Goal: Check status

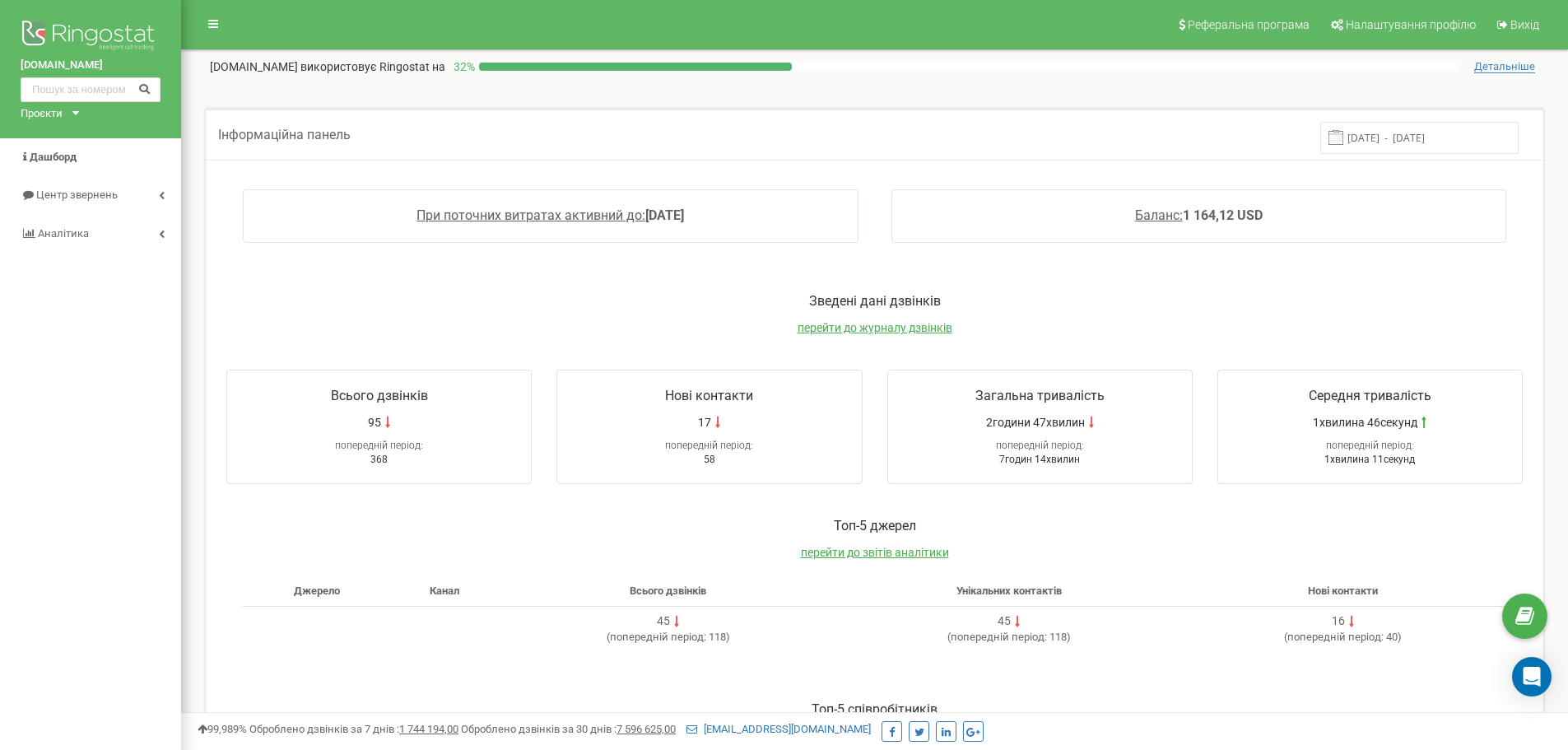
click at [1381, 131] on input "[DATE] - [DATE]" at bounding box center [1420, 138] width 199 height 32
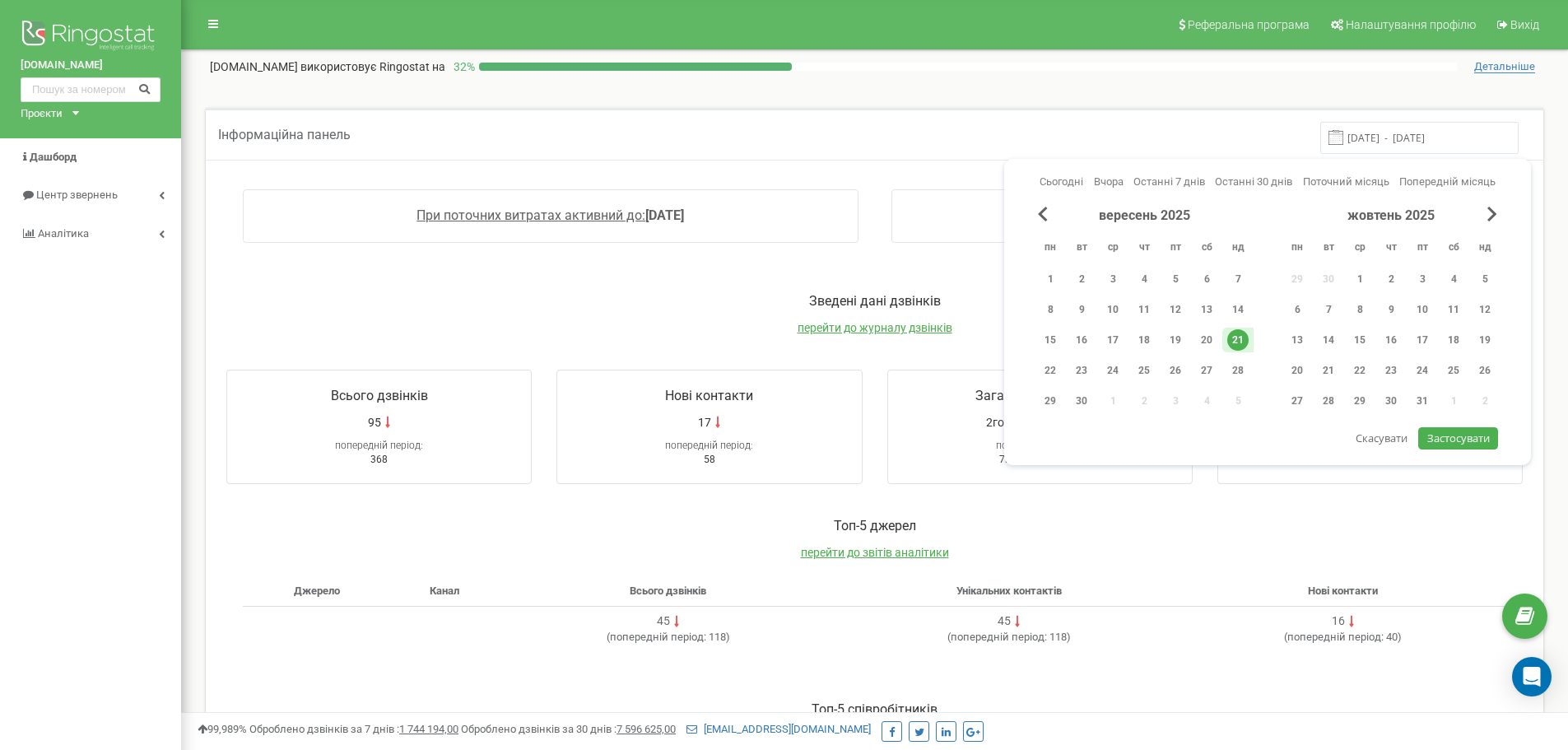
click at [1245, 344] on div "21" at bounding box center [1237, 339] width 21 height 21
click at [1468, 434] on span "Застосувати" at bounding box center [1459, 437] width 63 height 14
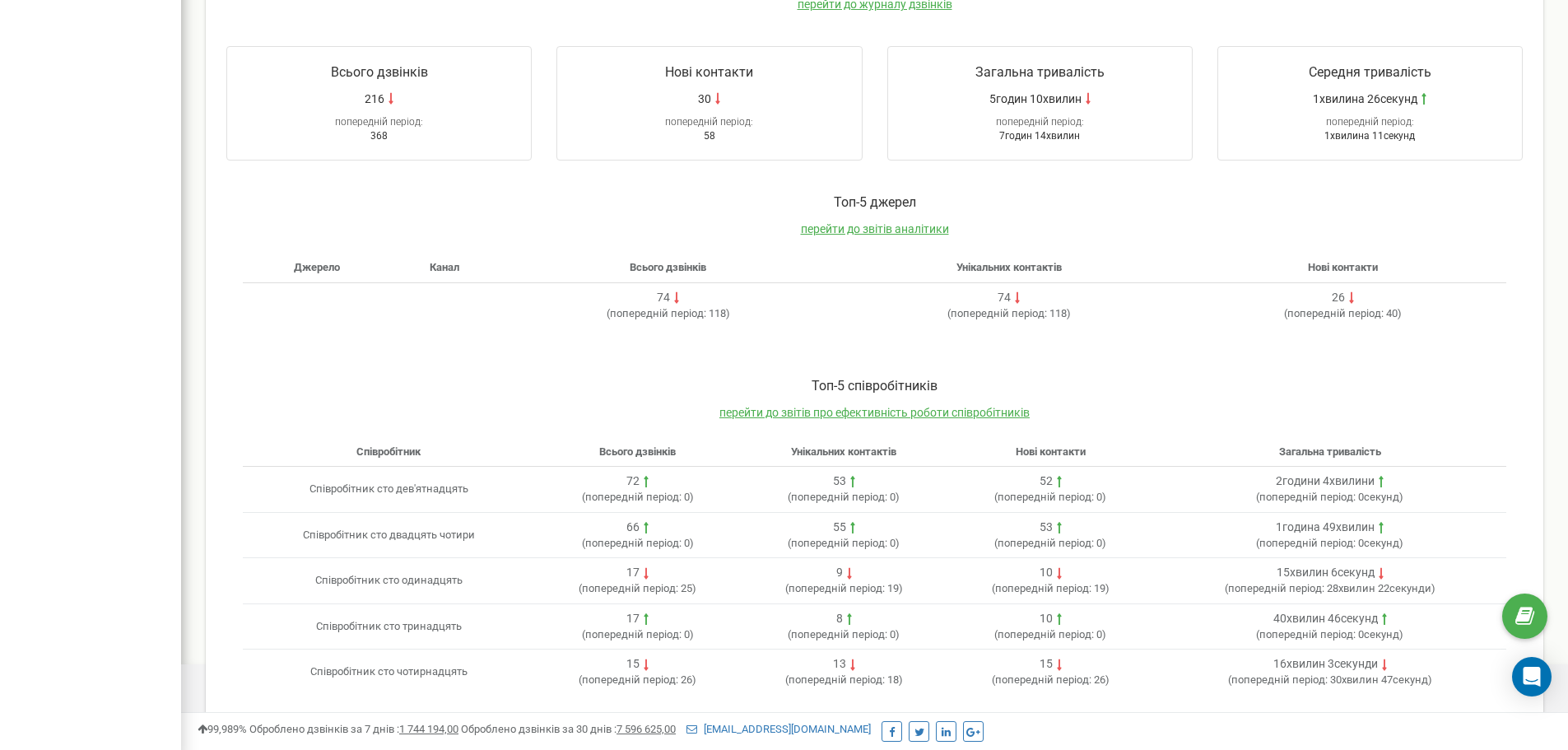
scroll to position [337, 0]
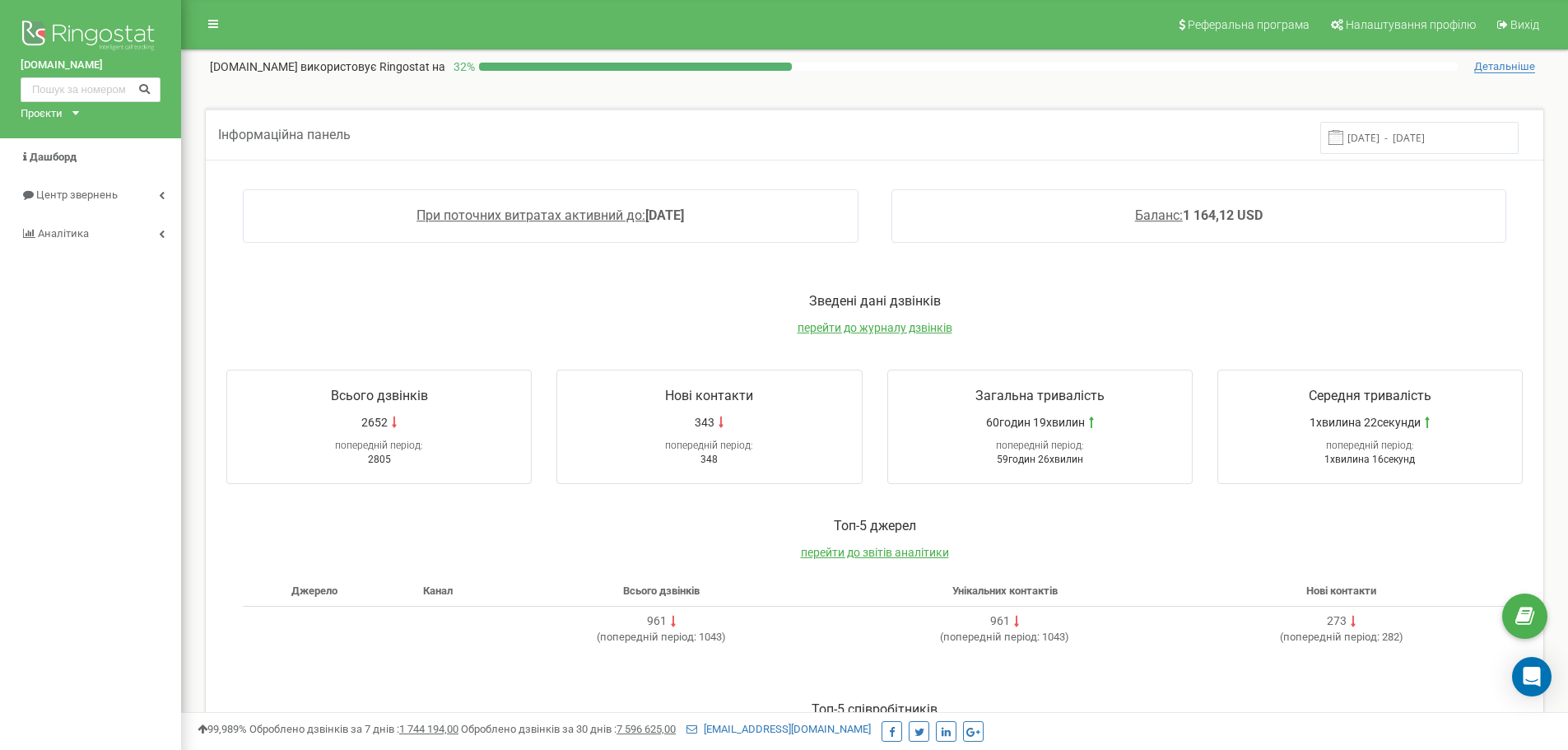
click at [1371, 137] on input "14.09.2025 - 21.09.2025" at bounding box center [1420, 138] width 199 height 32
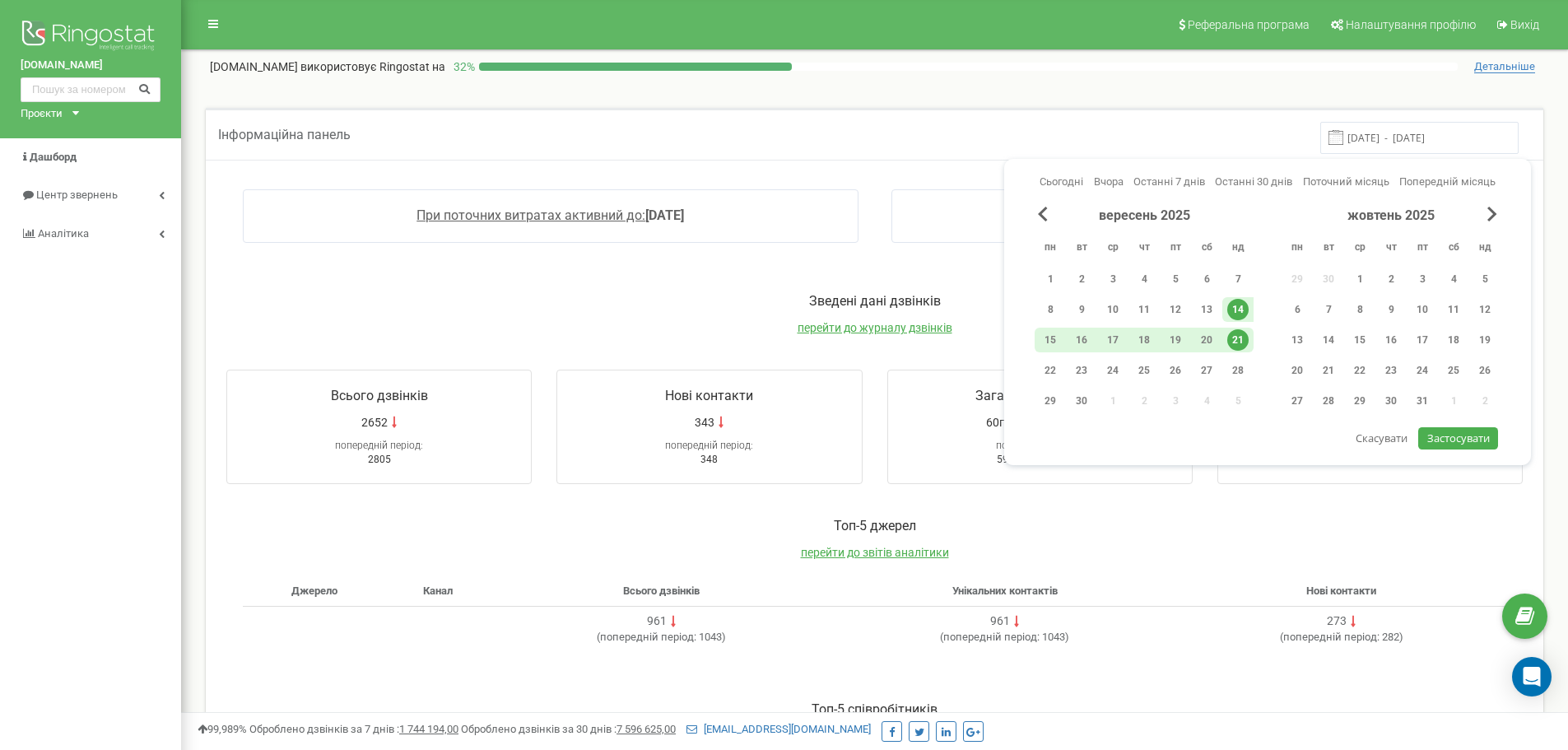
click at [1039, 122] on div "Інформаційна панель 14.09.2025 - 21.09.2025" at bounding box center [875, 133] width 1337 height 52
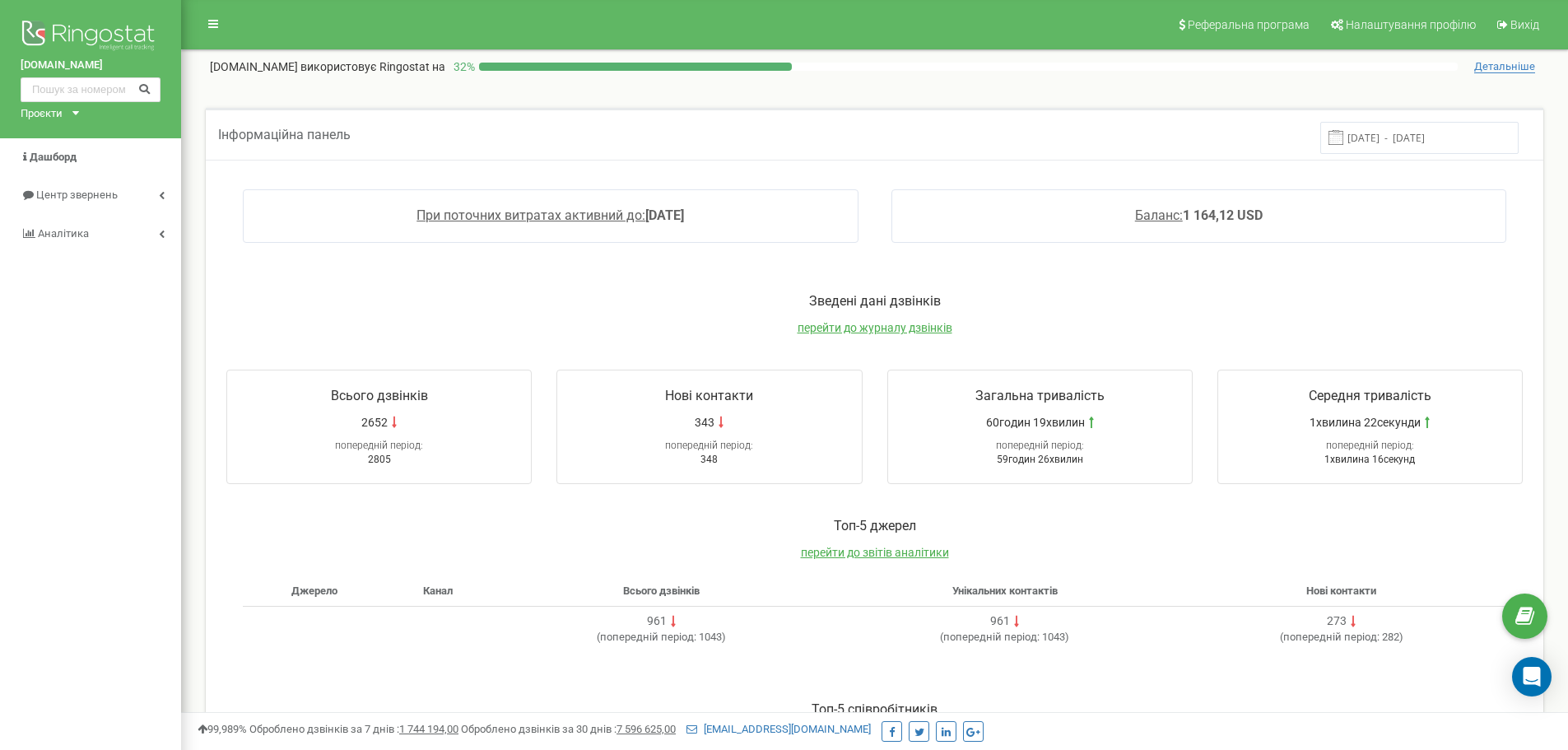
click at [1397, 137] on input "14.09.2025 - 21.09.2025" at bounding box center [1420, 138] width 199 height 32
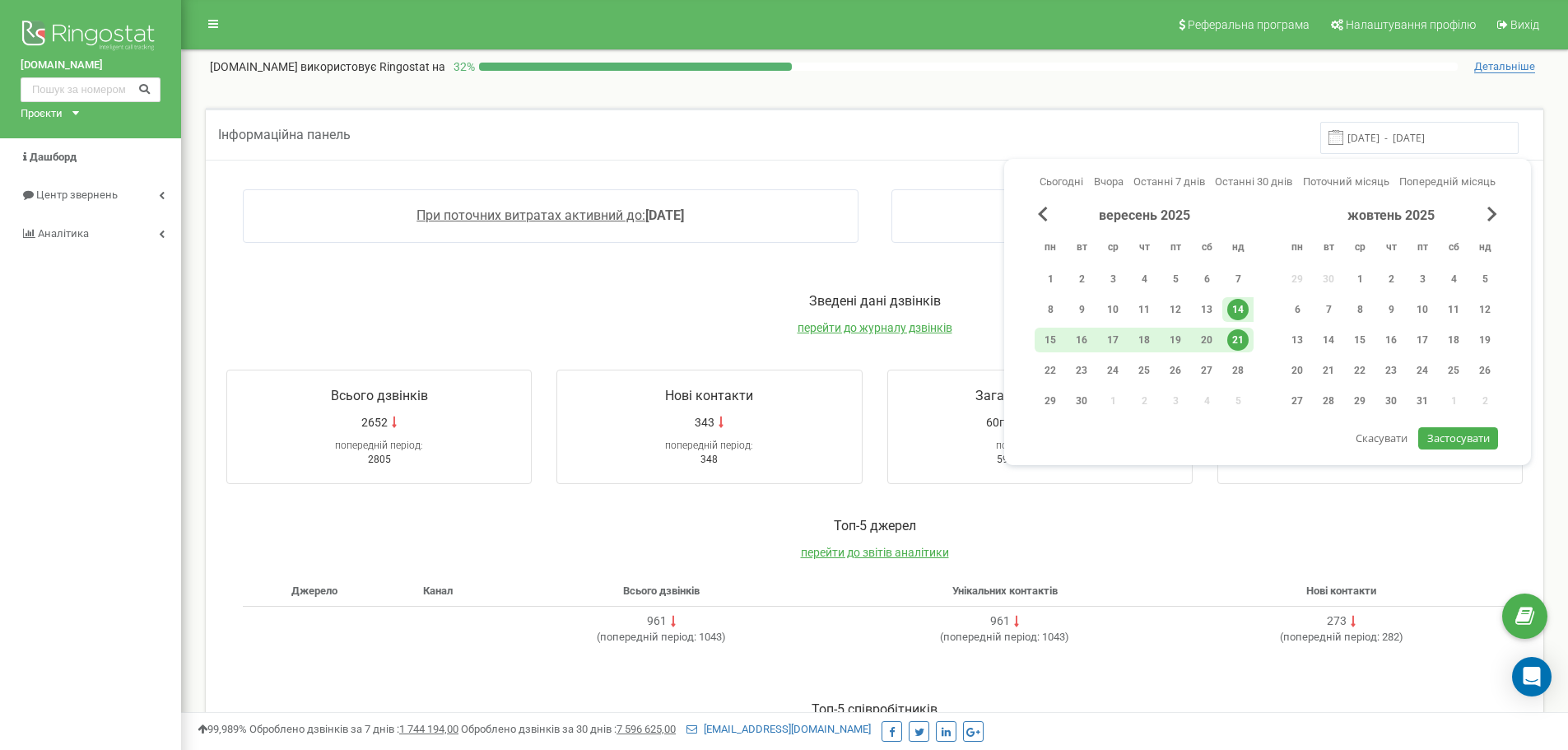
click at [1125, 133] on div "Інформаційна панель 14.09.2025 - 21.09.2025" at bounding box center [875, 133] width 1337 height 52
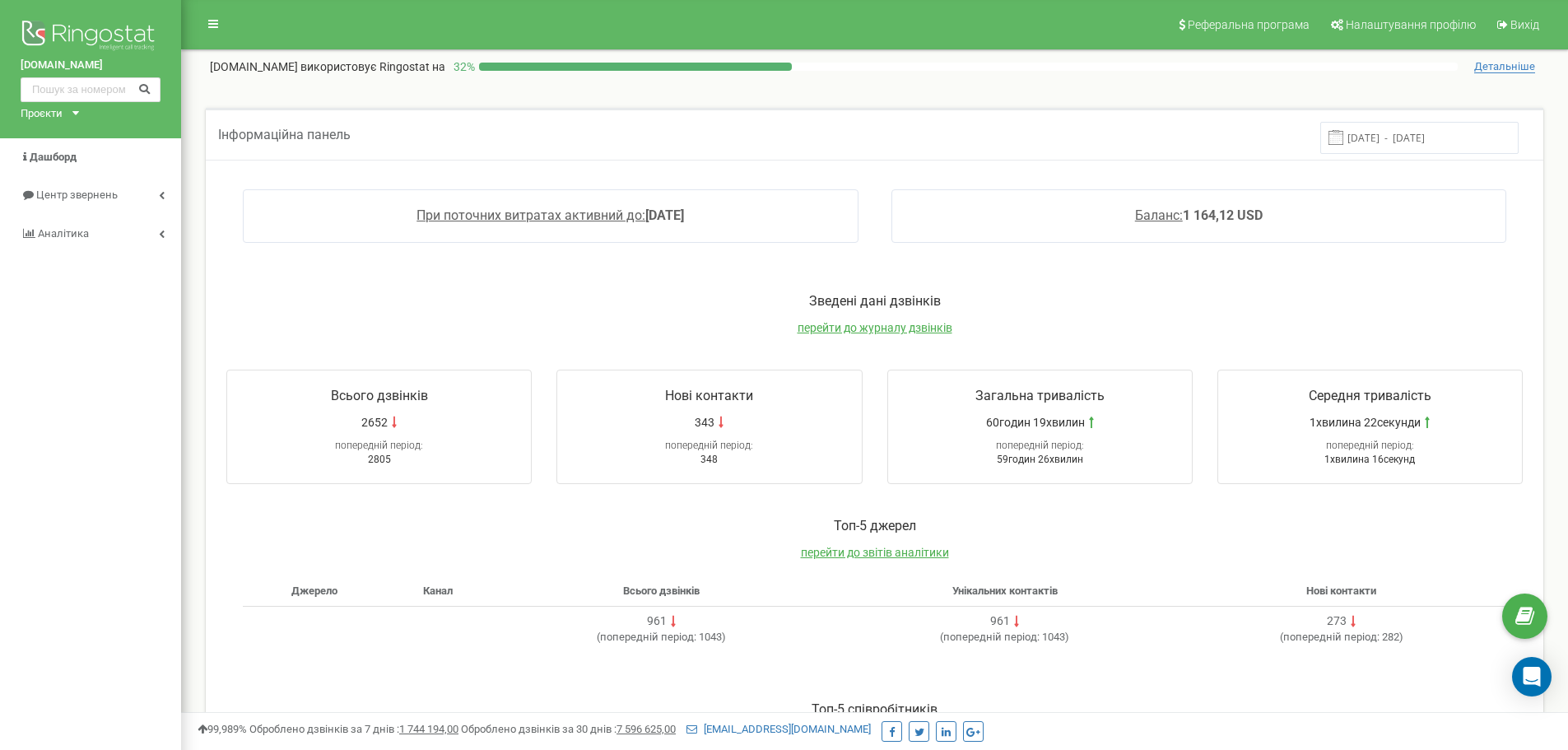
click at [1439, 139] on input "14.09.2025 - 21.09.2025" at bounding box center [1420, 138] width 199 height 32
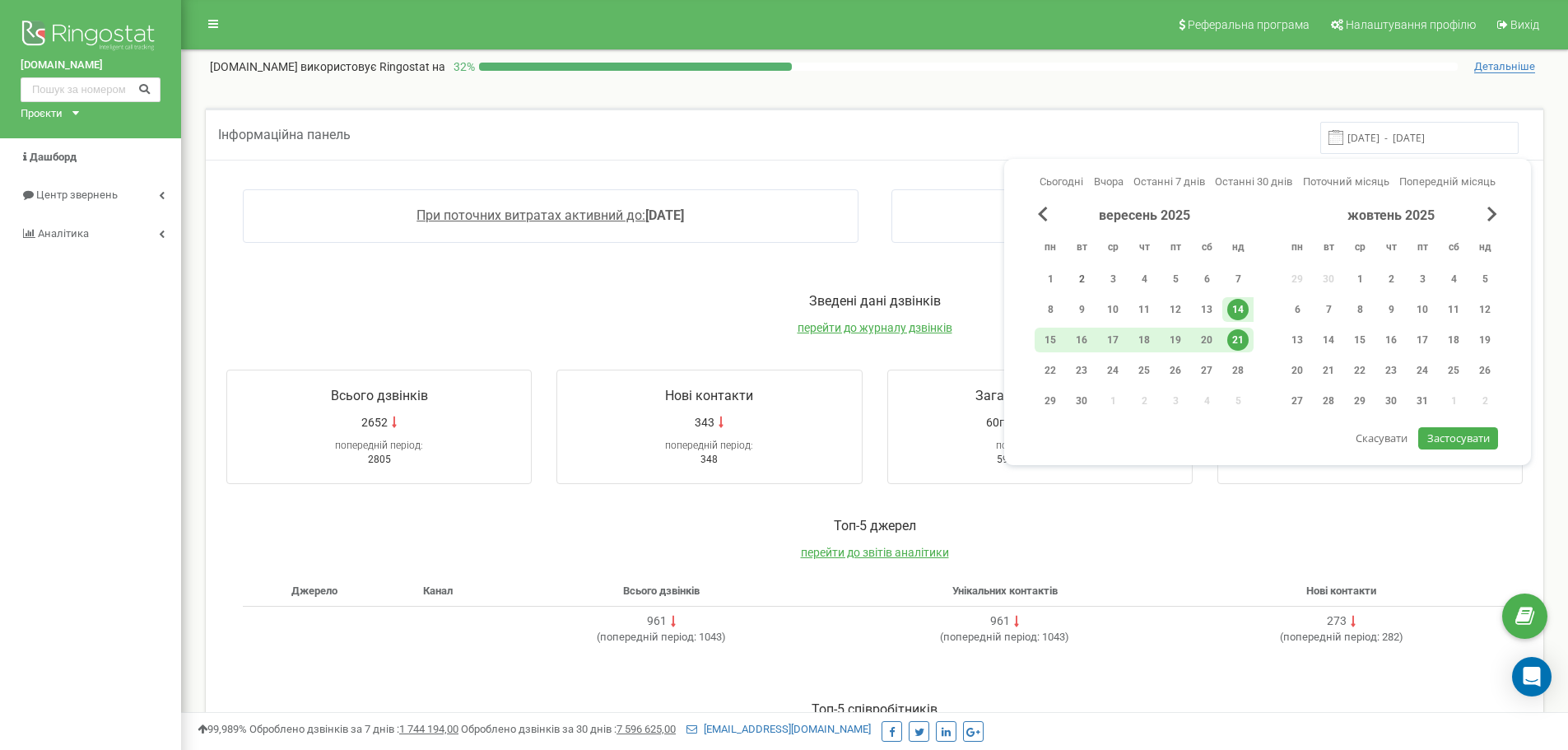
click at [1082, 278] on div "2" at bounding box center [1081, 278] width 21 height 21
click at [1456, 435] on span "Застосувати" at bounding box center [1459, 437] width 63 height 14
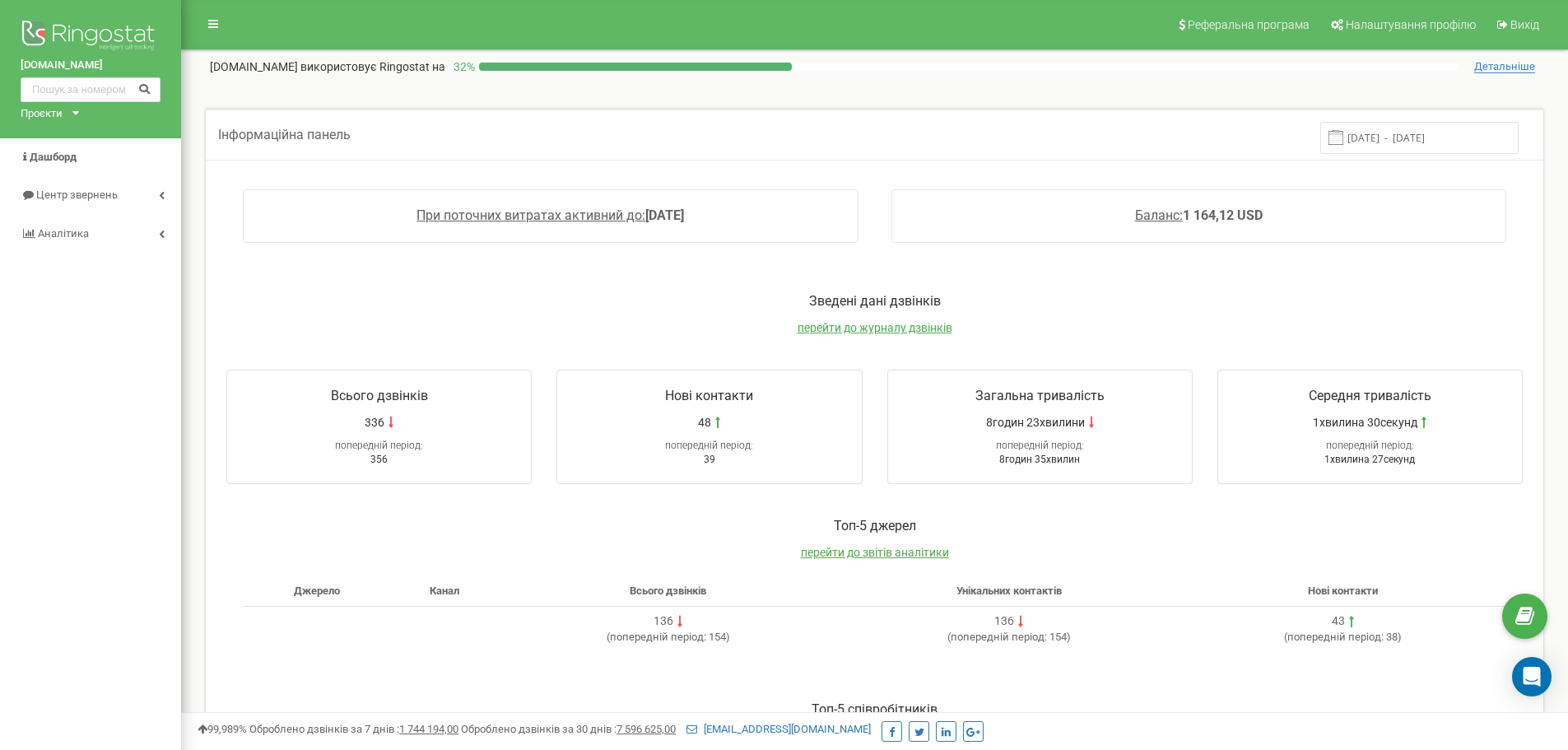
click at [1389, 144] on input "02.09.2025 - 02.09.2025" at bounding box center [1420, 138] width 199 height 32
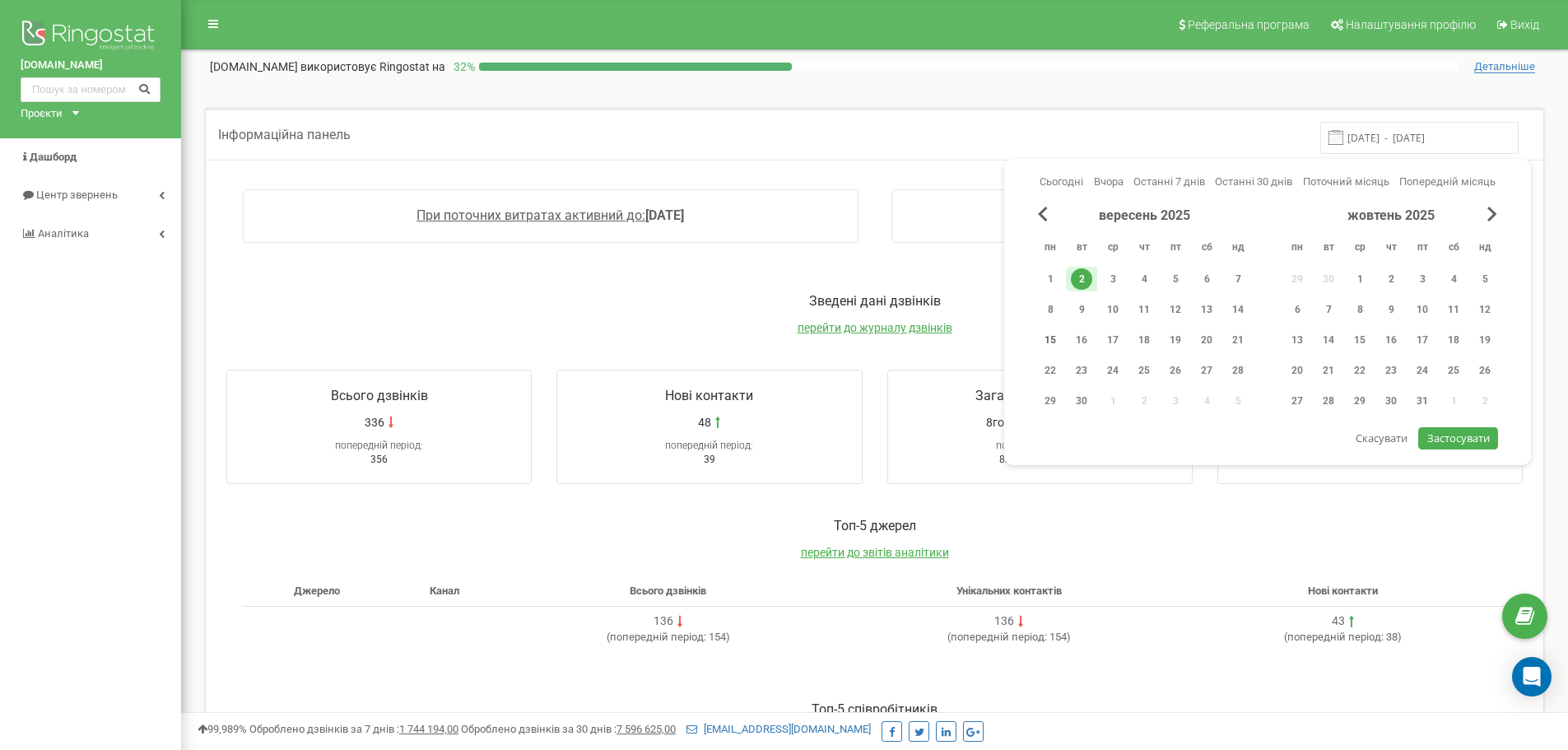
click at [1056, 338] on div "15" at bounding box center [1050, 339] width 21 height 21
click at [1083, 394] on div "30" at bounding box center [1081, 400] width 21 height 21
click at [1052, 336] on div "15" at bounding box center [1050, 339] width 21 height 21
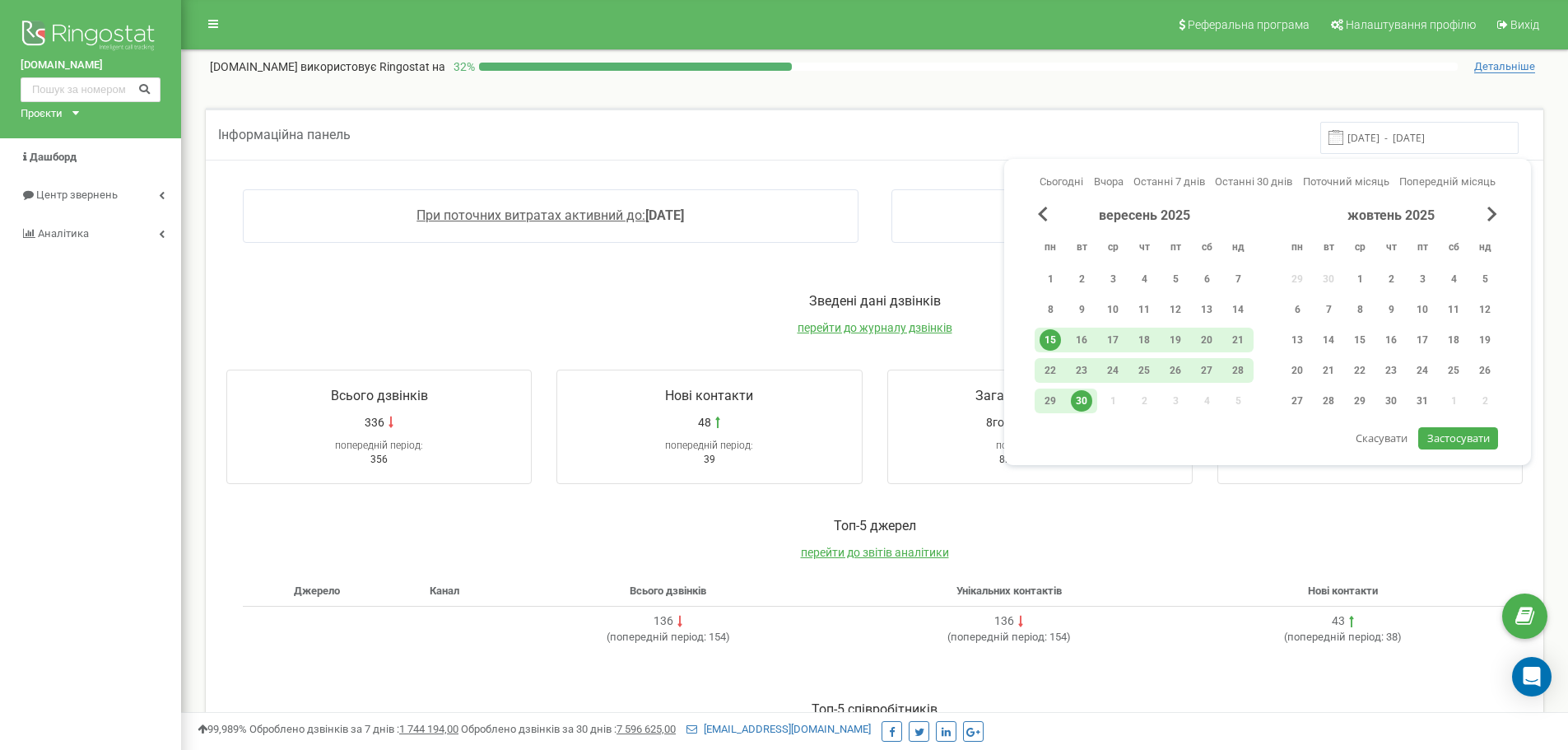
click at [1468, 433] on span "Застосувати" at bounding box center [1459, 437] width 63 height 14
type input "15.09.2025 - 30.09.2025"
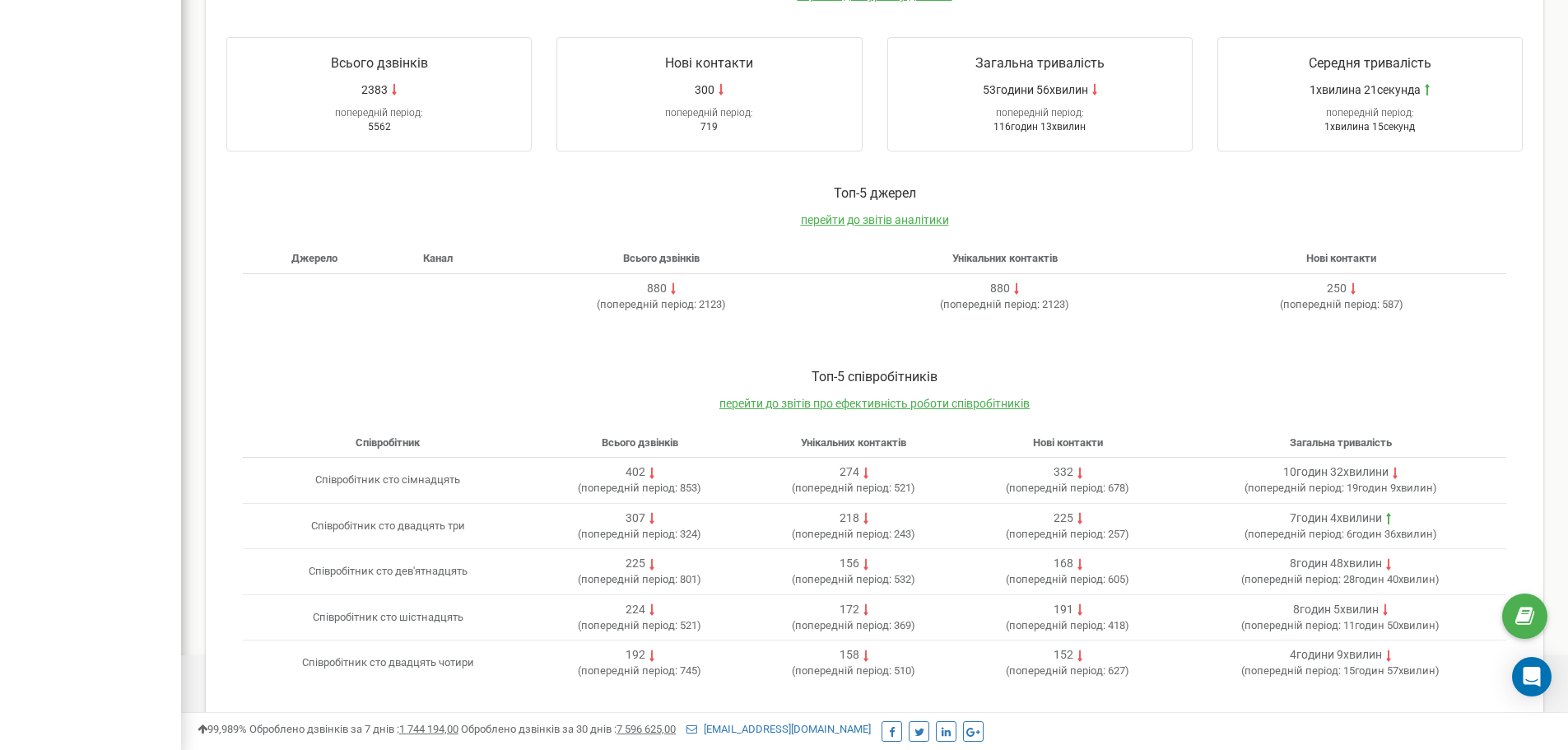
scroll to position [337, 0]
click at [1219, 320] on div "Toп-5 джерел перейти до звітів аналітики Джерело Канал Всього дзвінків Унікальн…" at bounding box center [874, 255] width 1330 height 184
click at [609, 355] on div "Toп-5 співробітників перейти до звітів про ефективність роботи співробітників С…" at bounding box center [874, 530] width 1330 height 367
